Goal: Information Seeking & Learning: Learn about a topic

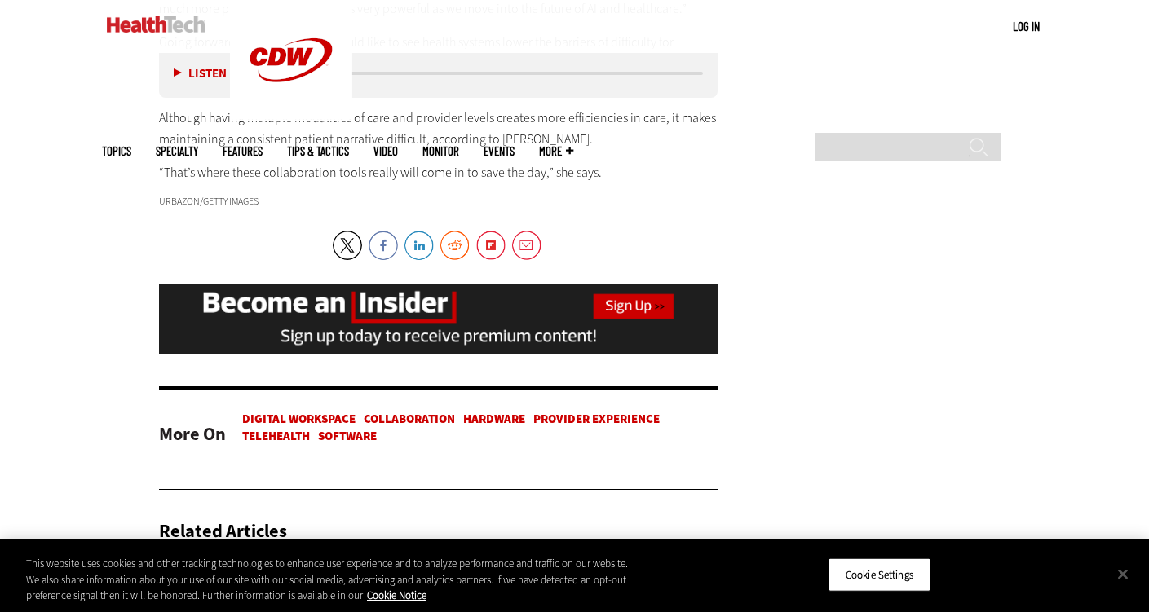
scroll to position [4076, 0]
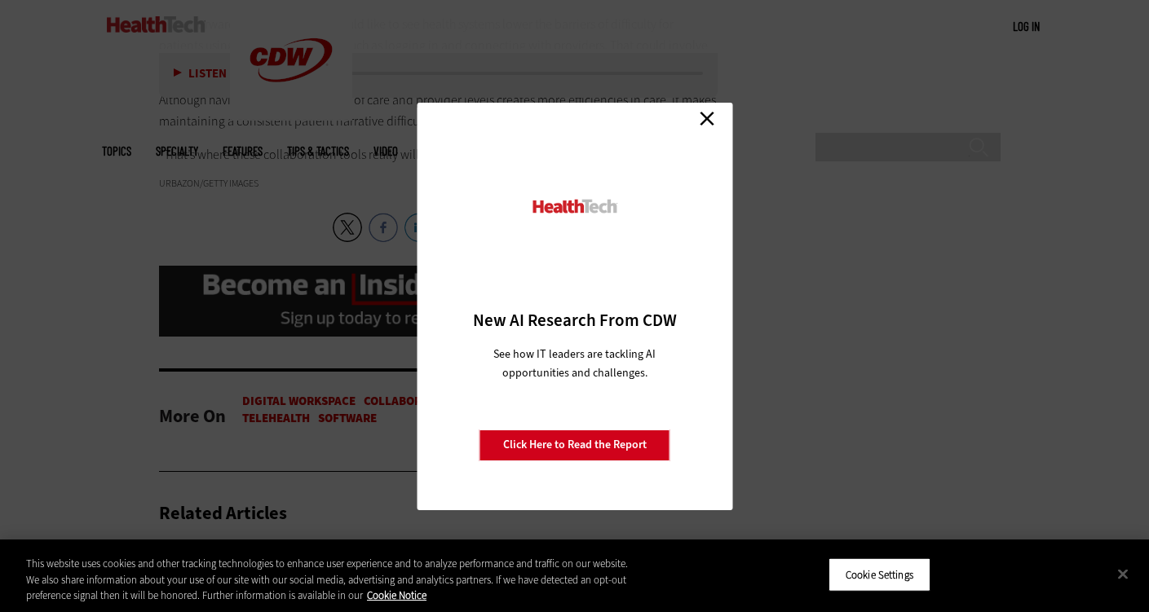
click at [713, 118] on link "Close" at bounding box center [707, 119] width 24 height 24
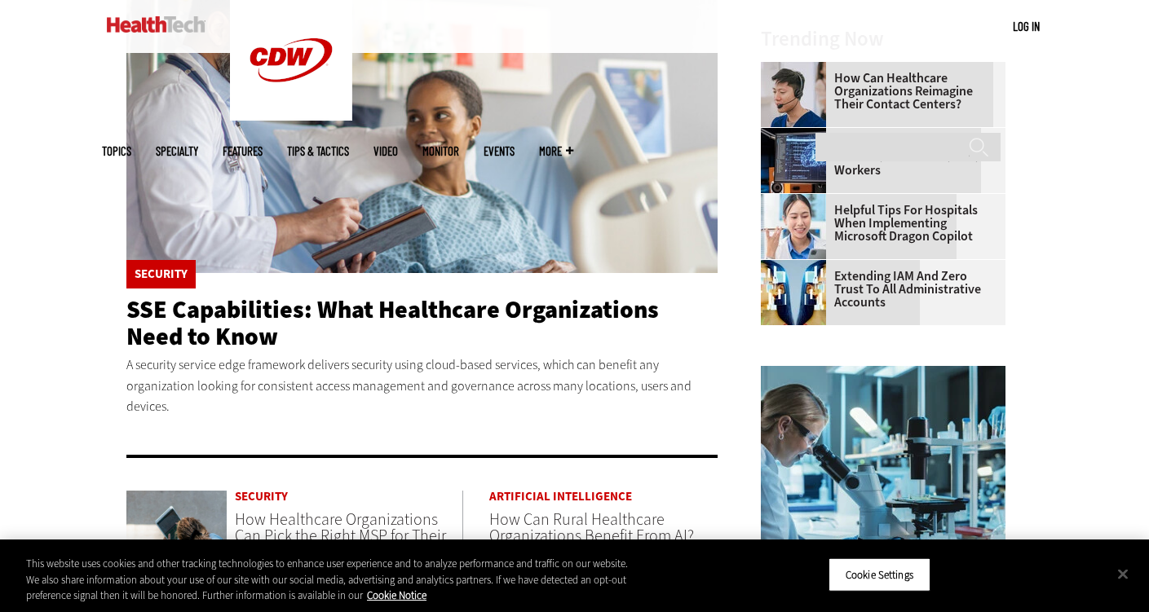
scroll to position [652, 0]
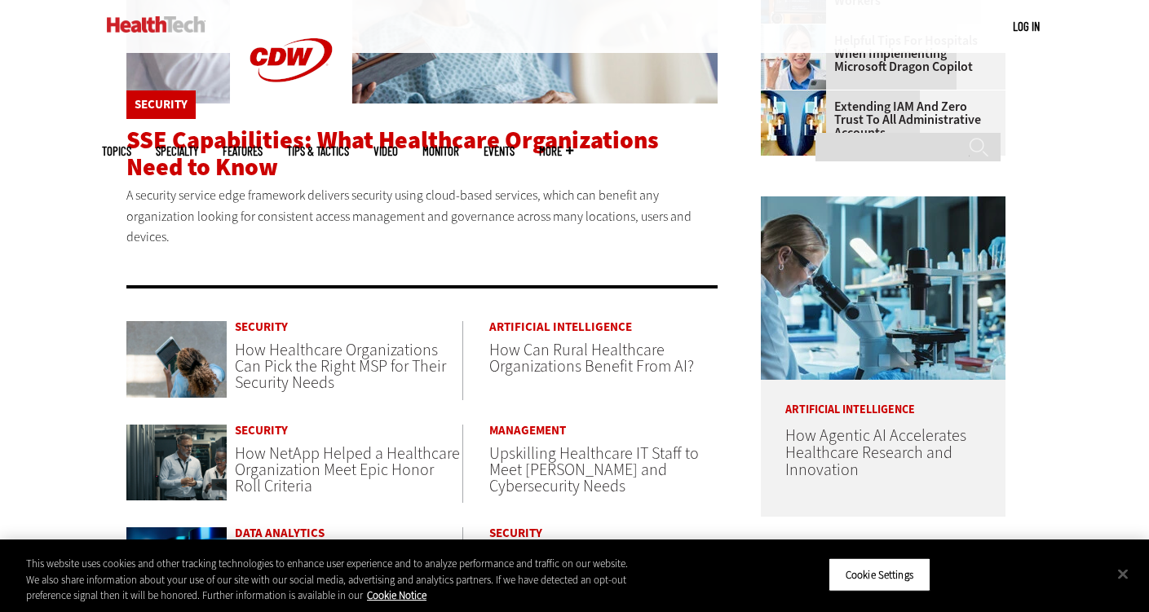
click at [442, 139] on span "SSE Capabilities: What Healthcare Organizations Need to Know" at bounding box center [392, 154] width 532 height 60
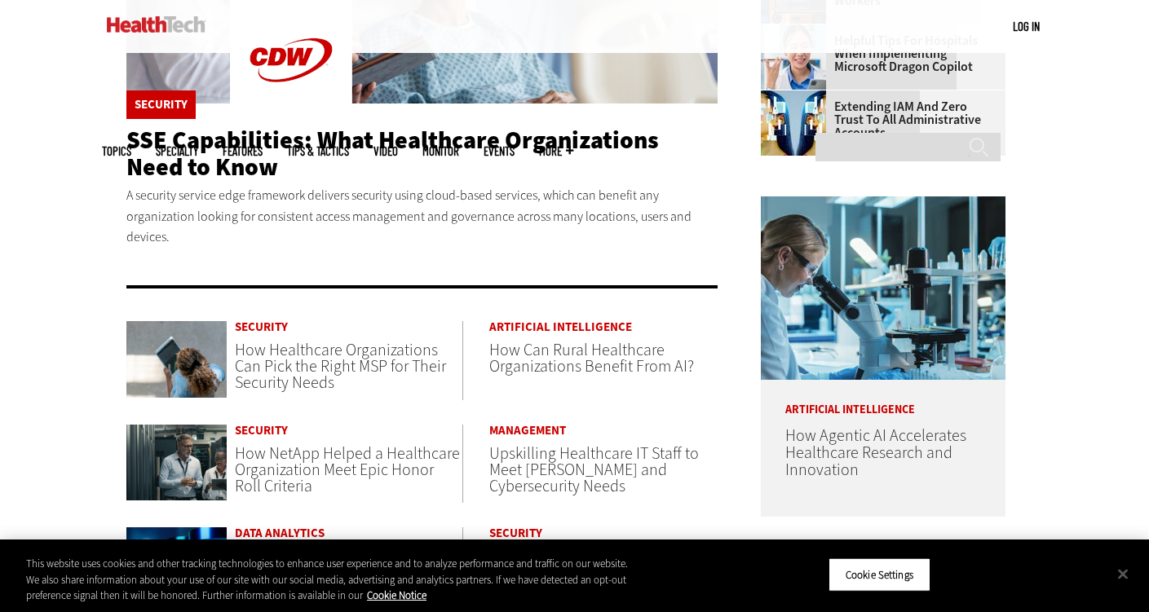
click at [349, 345] on span "How Healthcare Organizations Can Pick the Right MSP for Their Security Needs" at bounding box center [340, 366] width 211 height 55
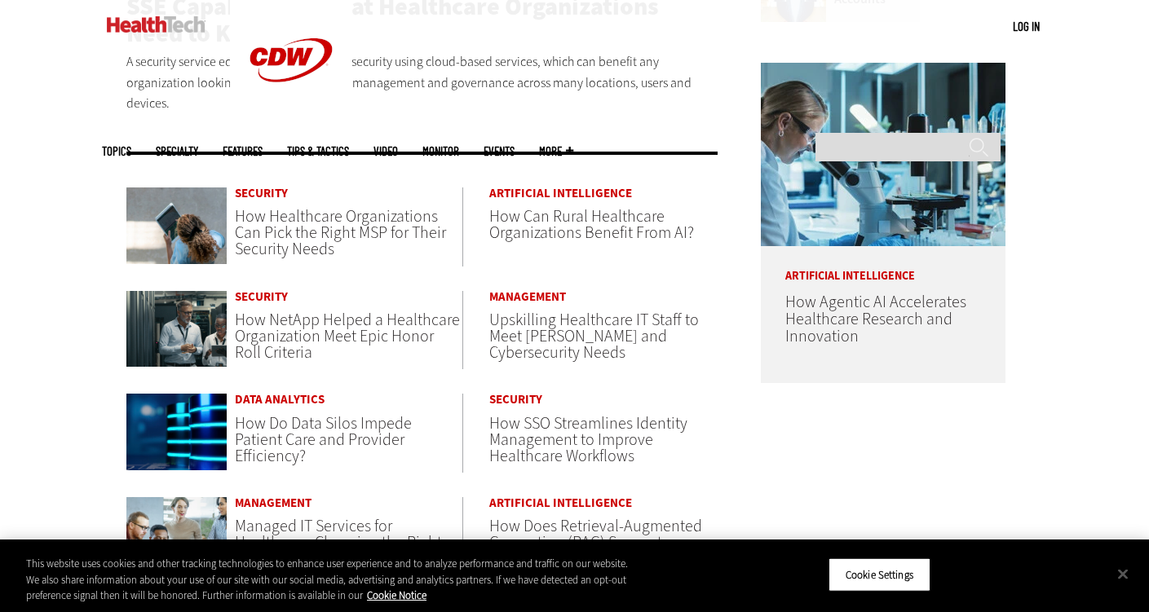
scroll to position [815, 0]
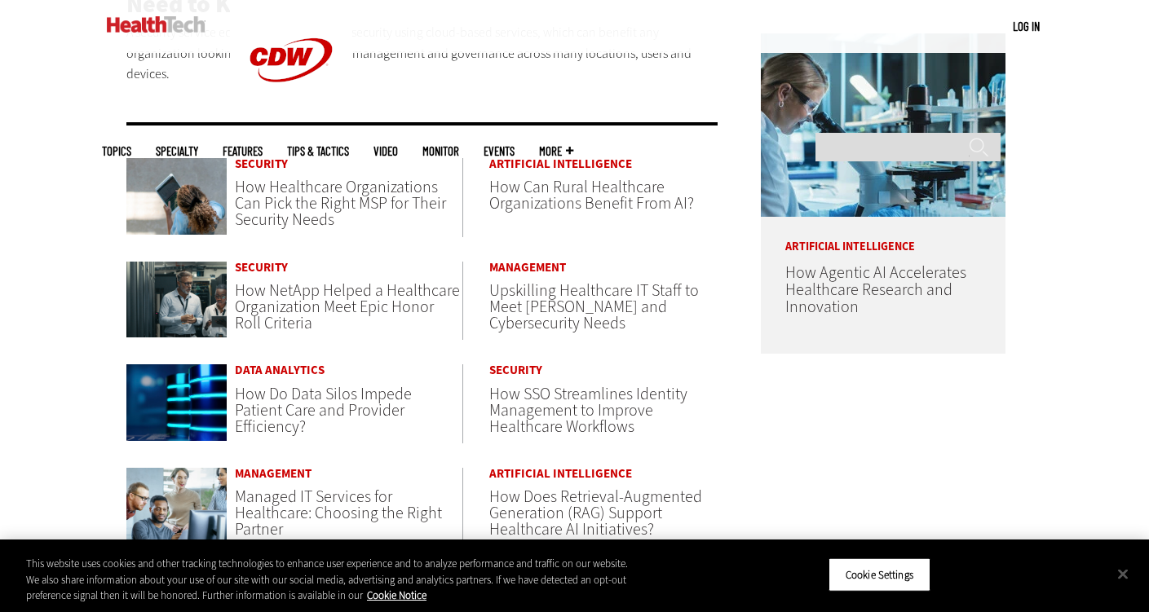
click at [623, 394] on span "How SSO Streamlines Identity Management to Improve Healthcare Workflows" at bounding box center [588, 410] width 198 height 55
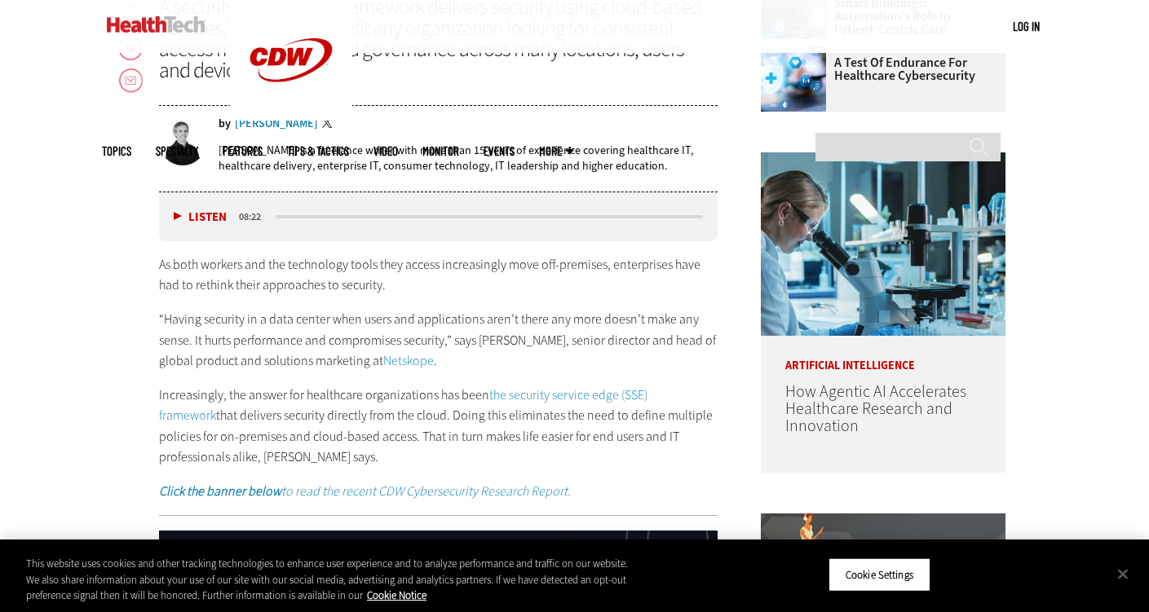
scroll to position [815, 0]
